Goal: Information Seeking & Learning: Check status

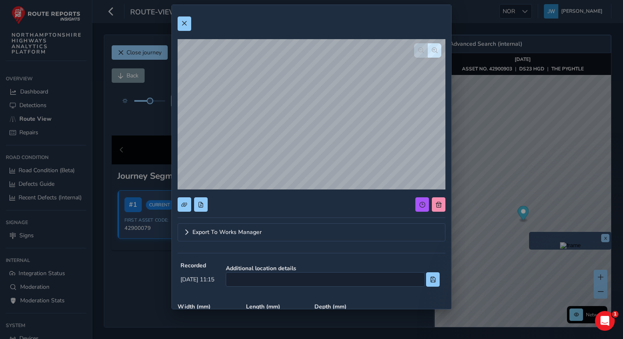
scroll to position [211, 0]
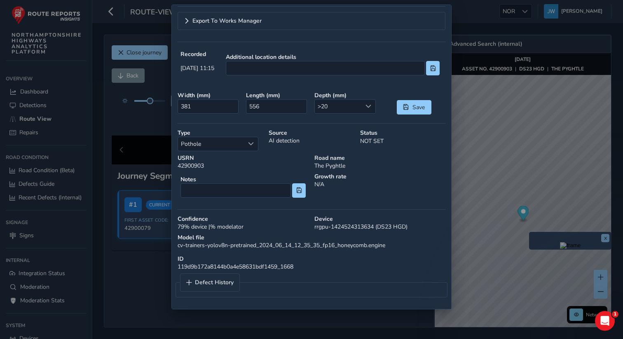
click at [478, 21] on div "Export To Works Manager Recorded [DATE] 11:15 Additional location details Width…" at bounding box center [311, 169] width 623 height 339
click at [493, 22] on div "Export To Works Manager Recorded [DATE] 11:15 Additional location details Width…" at bounding box center [311, 169] width 623 height 339
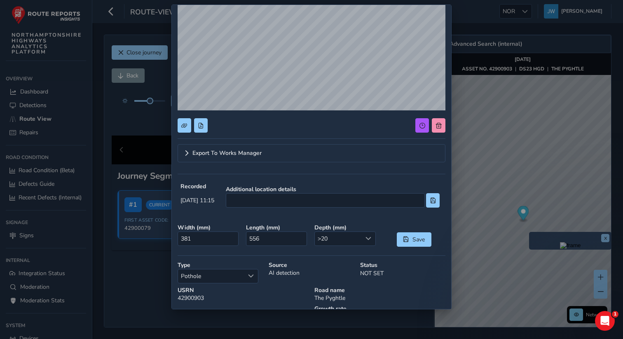
scroll to position [0, 0]
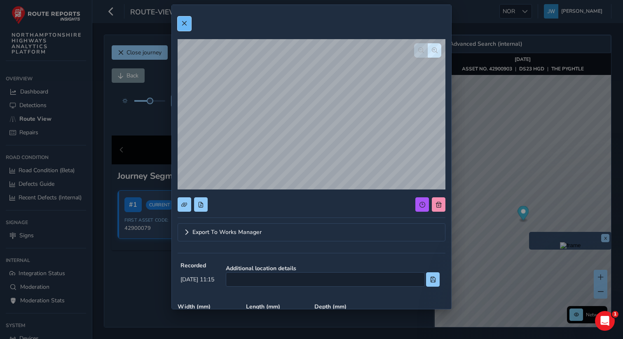
click at [186, 23] on span at bounding box center [184, 24] width 6 height 6
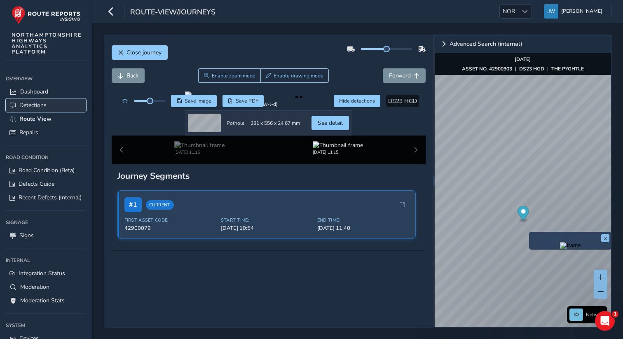
click at [27, 106] on span "Detections" at bounding box center [32, 105] width 27 height 8
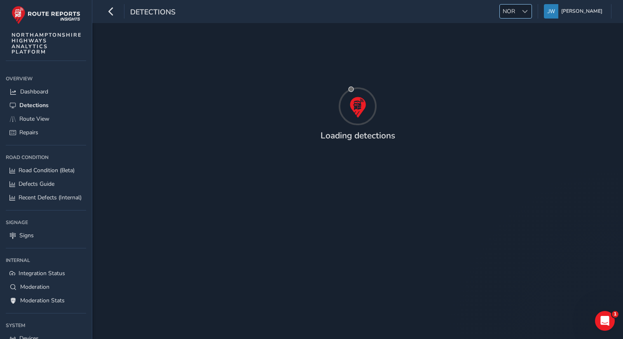
click at [528, 13] on div at bounding box center [525, 12] width 14 height 14
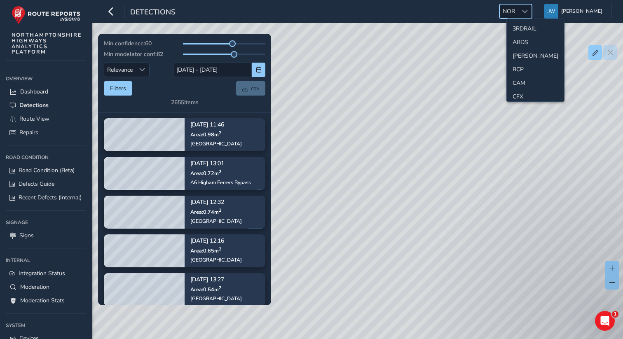
scroll to position [247, 0]
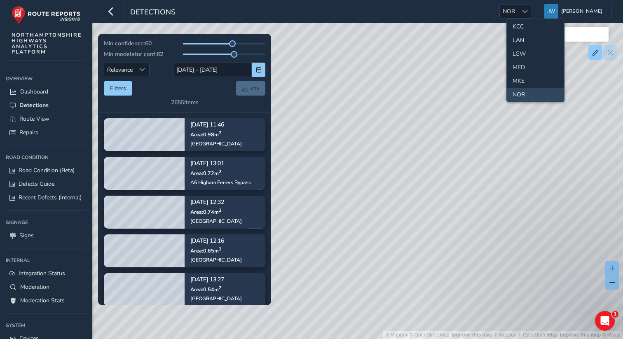
click at [435, 14] on div "Detections NOR NOR [PERSON_NAME] Colour Scheme: Dark Dim Light Logout" at bounding box center [357, 11] width 531 height 23
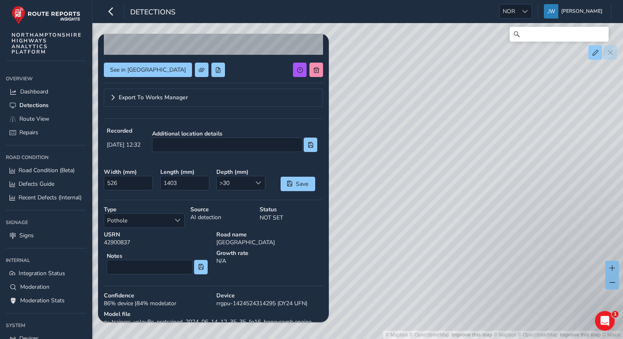
scroll to position [141, 0]
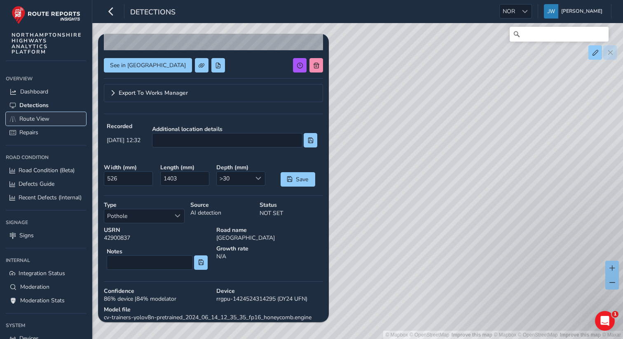
click at [40, 117] on span "Route View" at bounding box center [34, 119] width 30 height 8
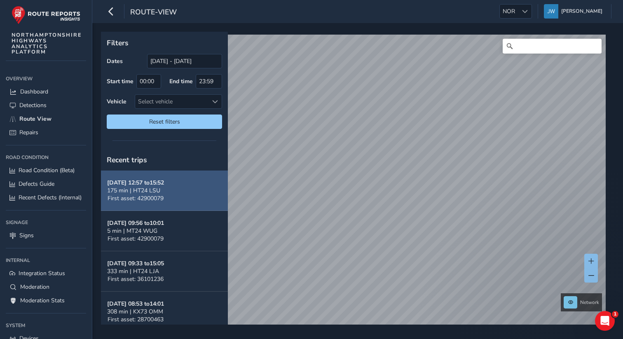
click at [144, 190] on span "175 min | HT24 LSU" at bounding box center [133, 191] width 53 height 8
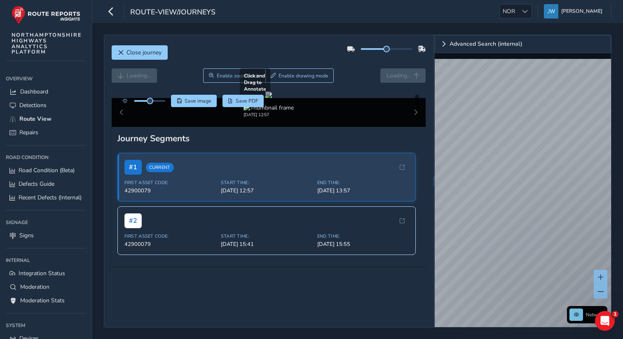
click at [268, 98] on div at bounding box center [268, 94] width 7 height 7
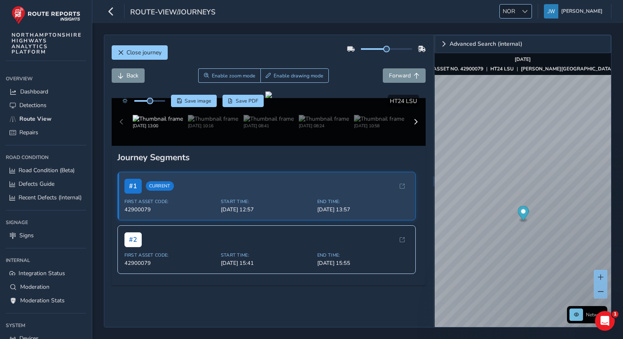
click at [515, 12] on span "NOR" at bounding box center [509, 12] width 18 height 14
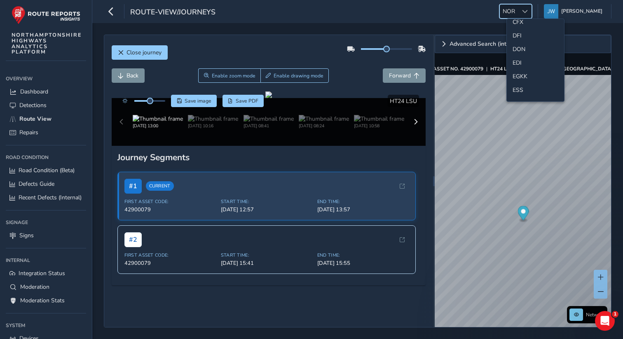
scroll to position [82, 0]
click at [523, 70] on li "EGKK" at bounding box center [535, 69] width 57 height 14
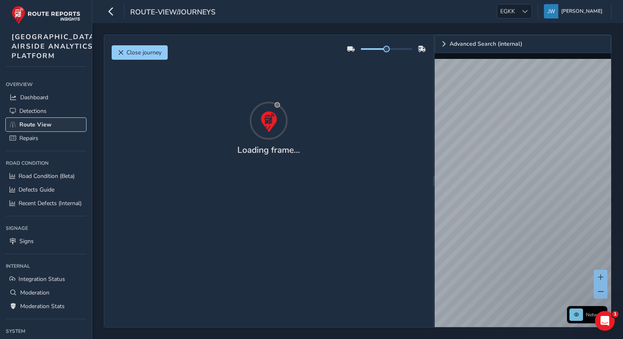
click at [33, 129] on span "Route View" at bounding box center [35, 125] width 32 height 8
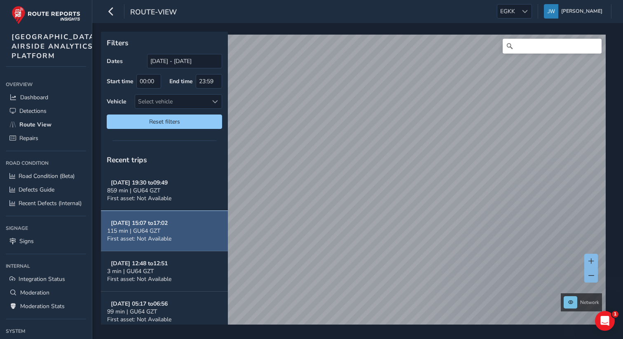
click at [157, 220] on strong "Sep 21, 15:07 to 17:02" at bounding box center [139, 223] width 57 height 8
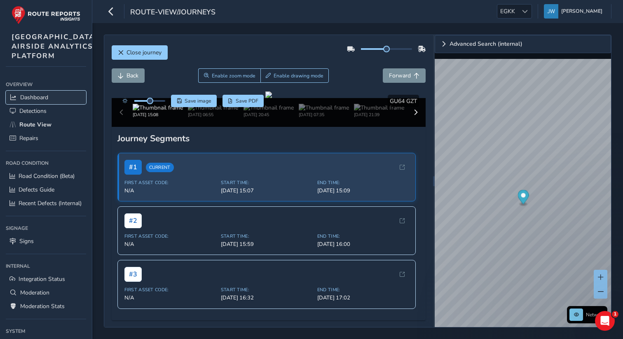
click at [40, 101] on span "Dashboard" at bounding box center [34, 98] width 28 height 8
